Goal: Navigation & Orientation: Find specific page/section

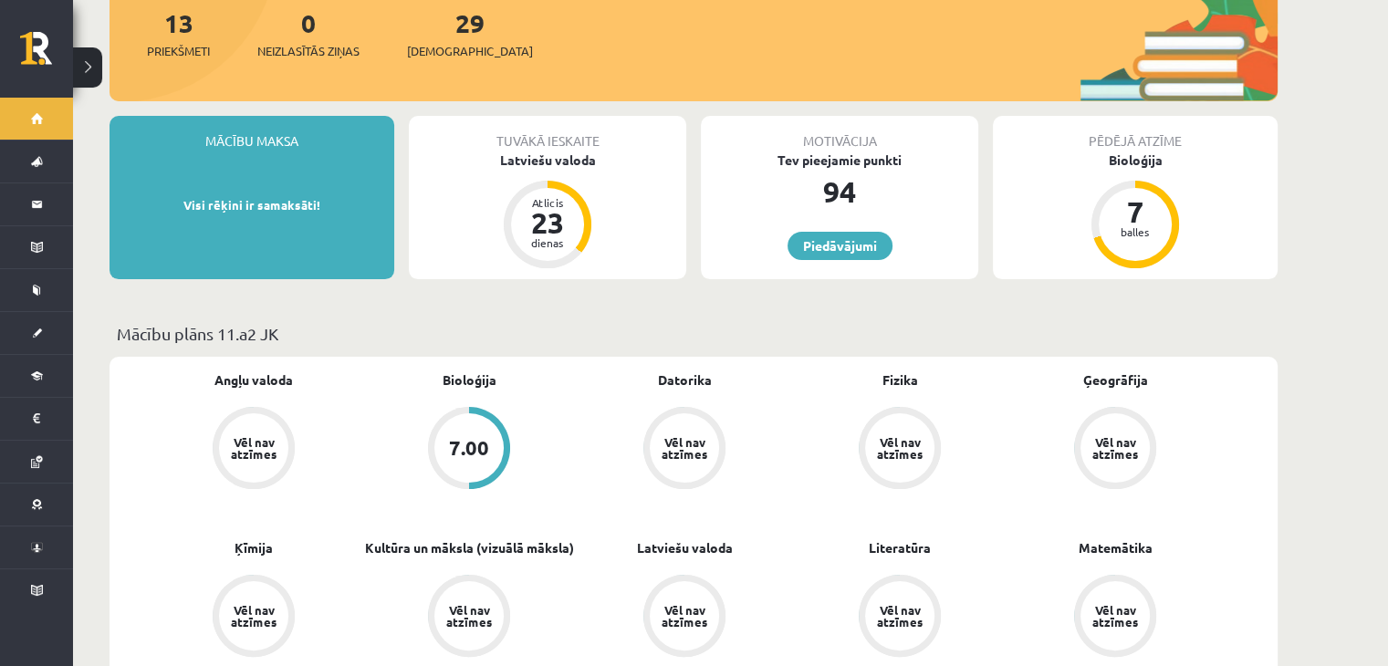
scroll to position [265, 0]
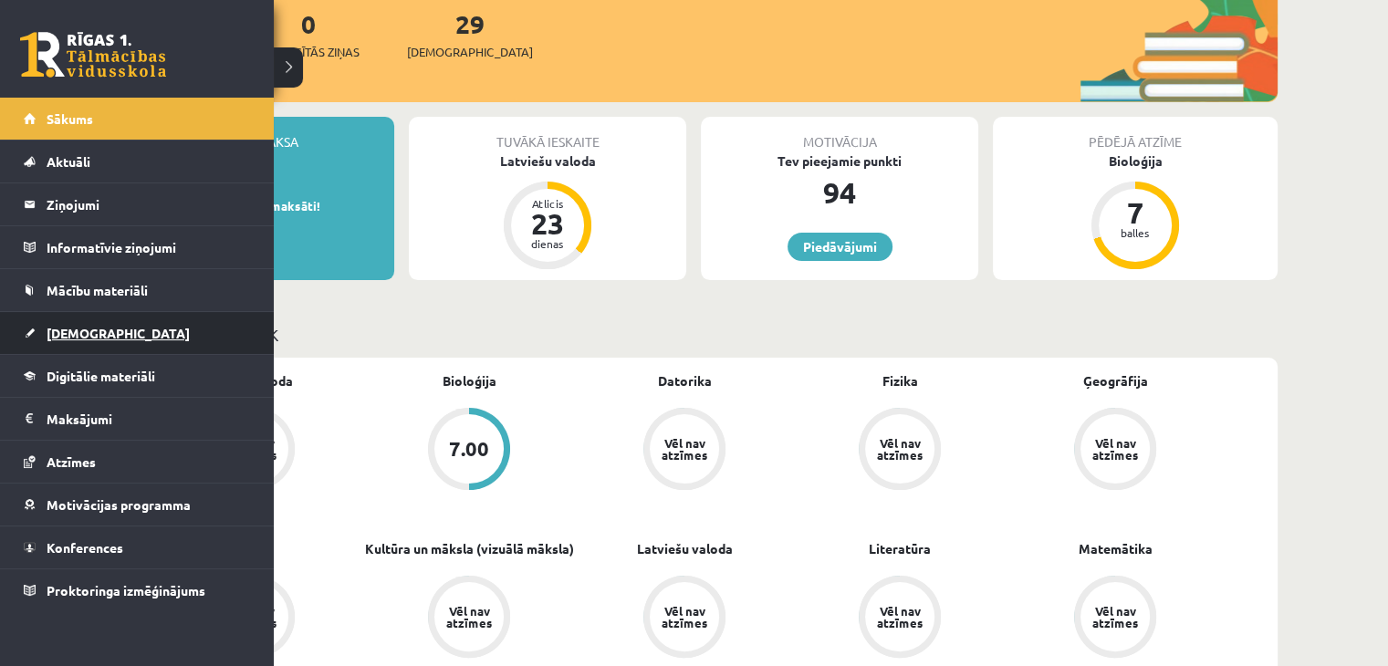
click at [71, 337] on span "[DEMOGRAPHIC_DATA]" at bounding box center [118, 333] width 143 height 16
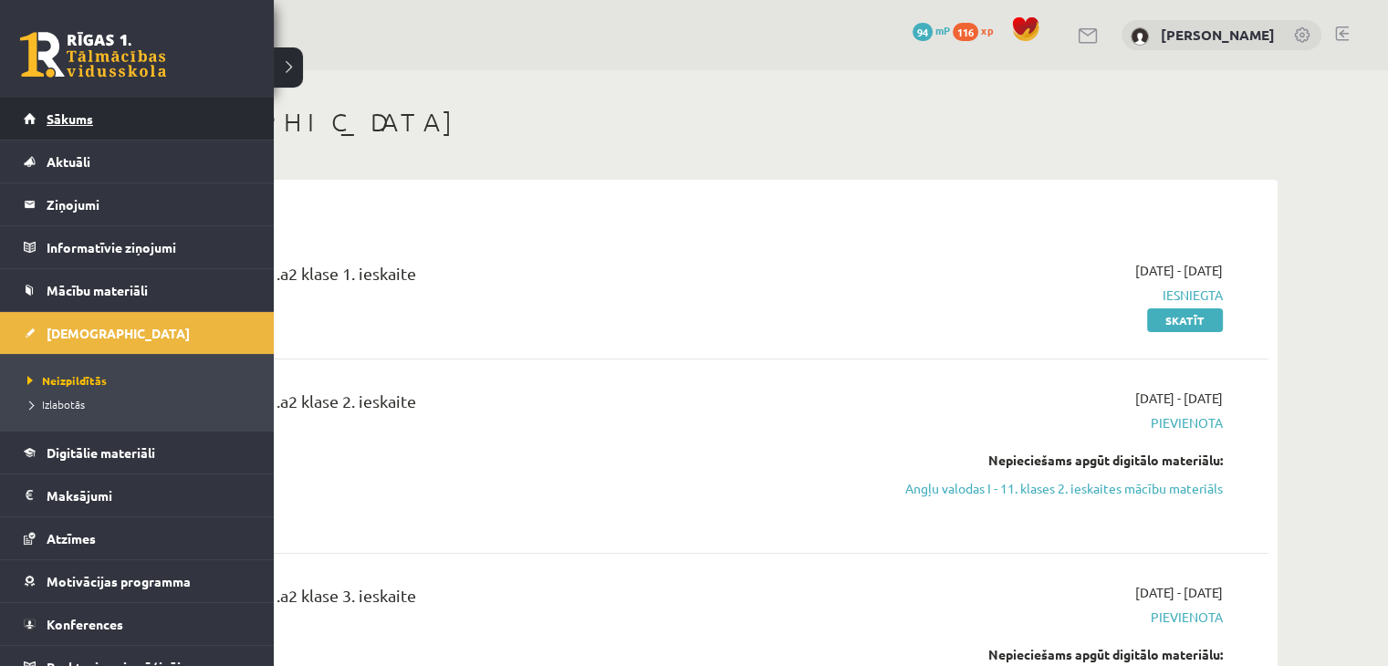
click at [78, 129] on link "Sākums" at bounding box center [137, 119] width 227 height 42
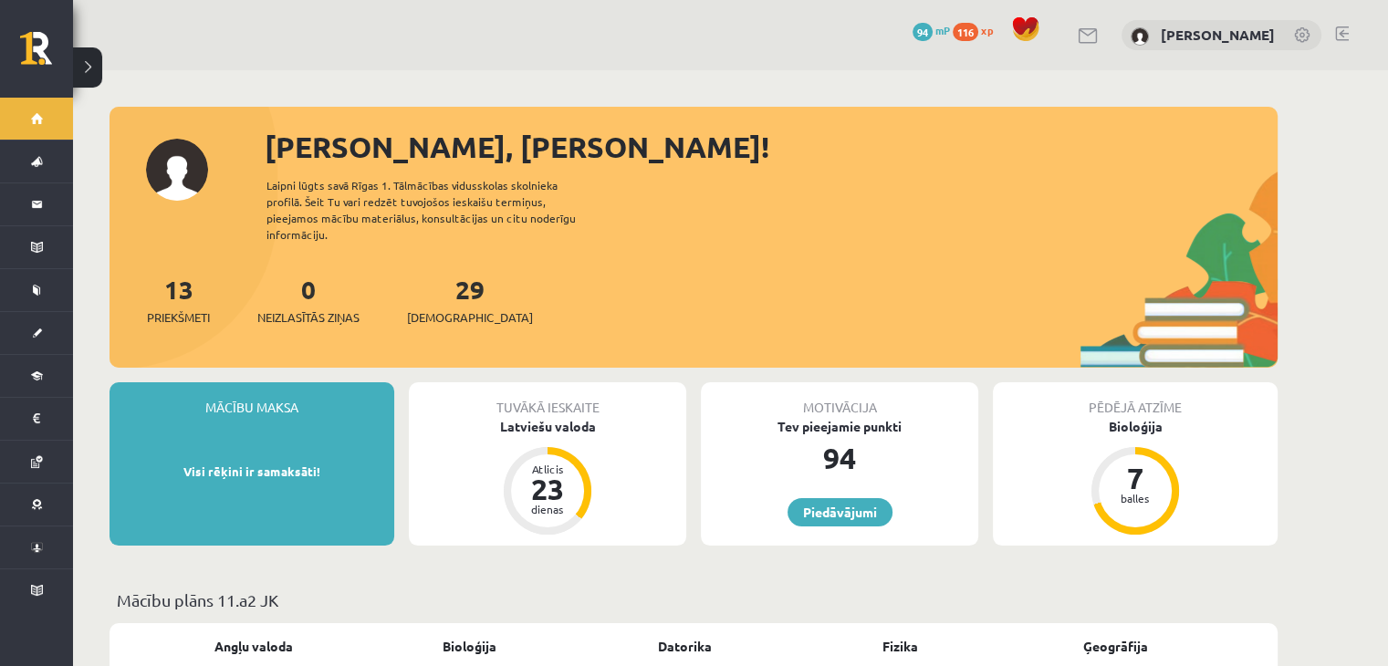
click at [1342, 36] on link at bounding box center [1342, 33] width 14 height 15
